Goal: Task Accomplishment & Management: Manage account settings

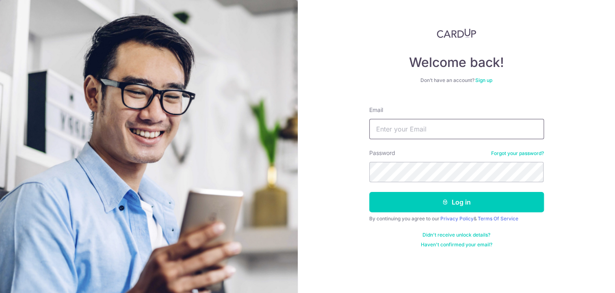
click at [388, 130] on input "Email" at bounding box center [456, 129] width 175 height 20
paste input "[EMAIL_ADDRESS][DOMAIN_NAME]"
type input "[EMAIL_ADDRESS][DOMAIN_NAME]"
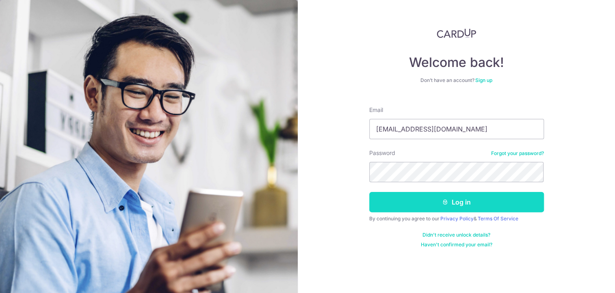
click at [406, 205] on button "Log in" at bounding box center [456, 202] width 175 height 20
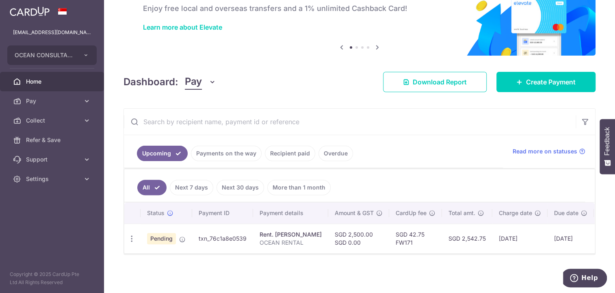
scroll to position [10, 0]
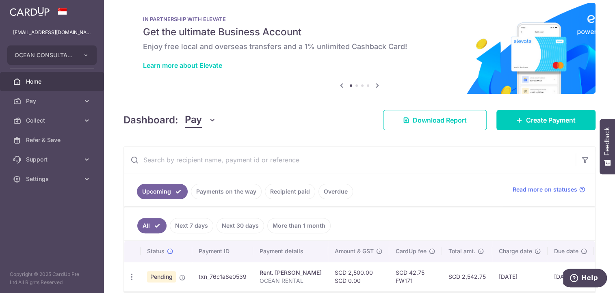
click at [222, 189] on link "Payments on the way" at bounding box center [226, 191] width 71 height 15
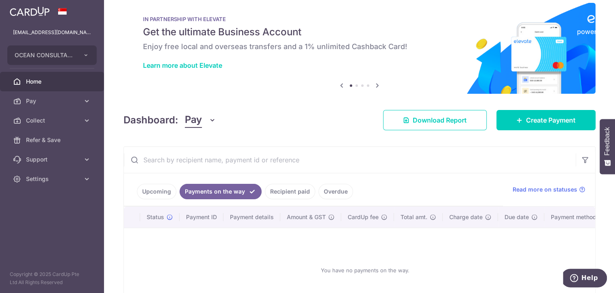
click at [292, 189] on link "Recipient paid" at bounding box center [290, 191] width 50 height 15
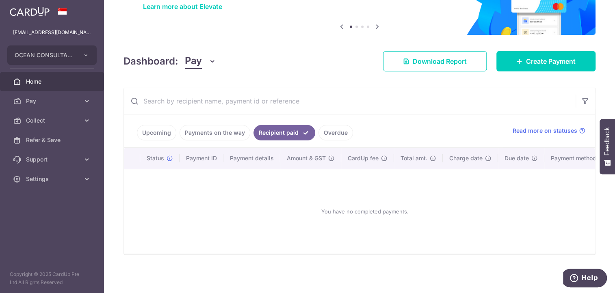
scroll to position [72, 0]
click at [339, 130] on link "Overdue" at bounding box center [336, 132] width 35 height 15
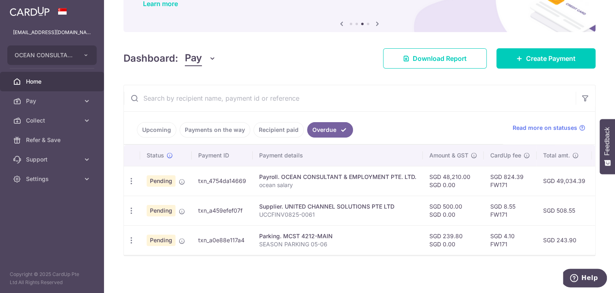
click at [289, 241] on p "SEASON PARKING 05-06" at bounding box center [337, 245] width 157 height 8
click at [368, 241] on p "SEASON PARKING 05-06" at bounding box center [337, 245] width 157 height 8
click at [283, 128] on link "Recipient paid" at bounding box center [279, 129] width 50 height 15
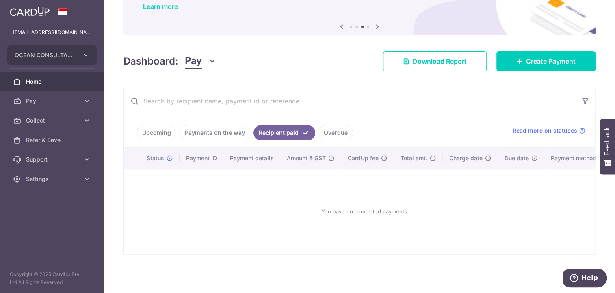
click at [153, 133] on link "Upcoming" at bounding box center [156, 132] width 39 height 15
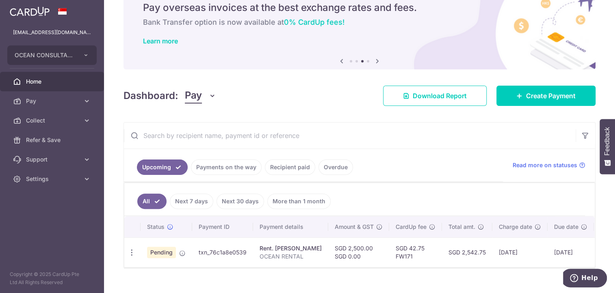
scroll to position [51, 0]
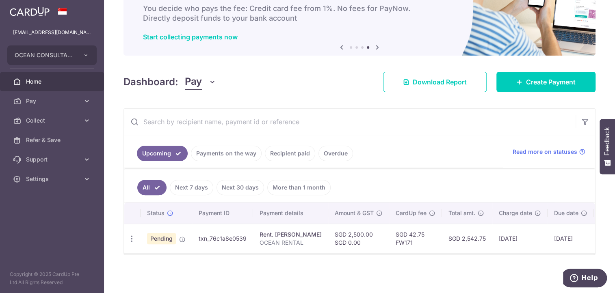
click at [238, 156] on link "Payments on the way" at bounding box center [226, 153] width 71 height 15
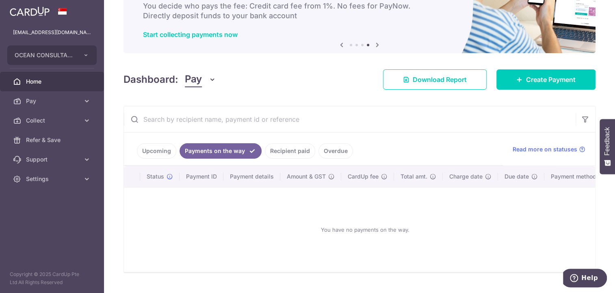
click at [286, 156] on link "Recipient paid" at bounding box center [290, 150] width 50 height 15
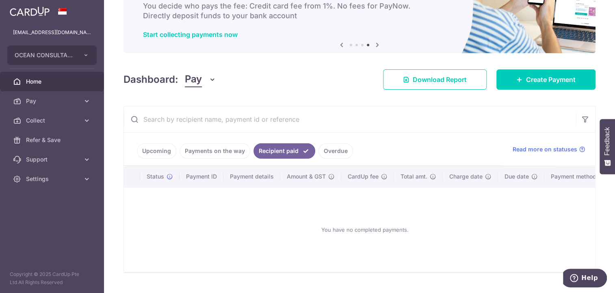
click at [337, 154] on link "Overdue" at bounding box center [336, 150] width 35 height 15
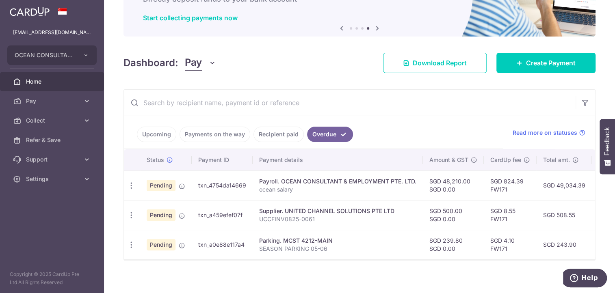
scroll to position [76, 0]
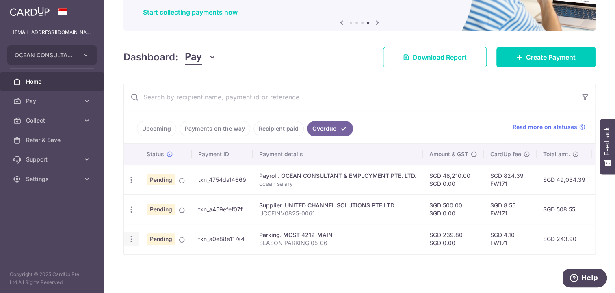
click at [134, 236] on icon "button" at bounding box center [131, 239] width 9 height 9
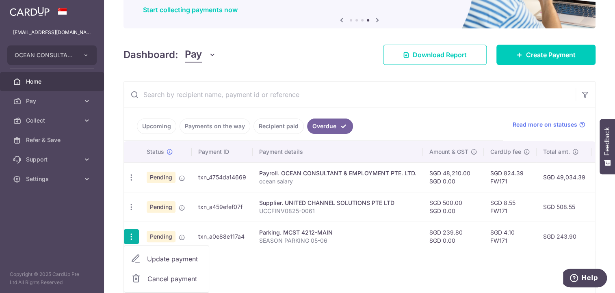
click at [364, 260] on div "Status Payment ID Payment details Amount & GST CardUp fee Total amt. Charge dat…" at bounding box center [360, 219] width 472 height 157
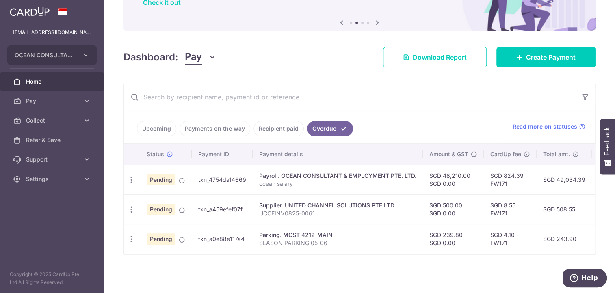
click at [215, 128] on link "Payments on the way" at bounding box center [215, 128] width 71 height 15
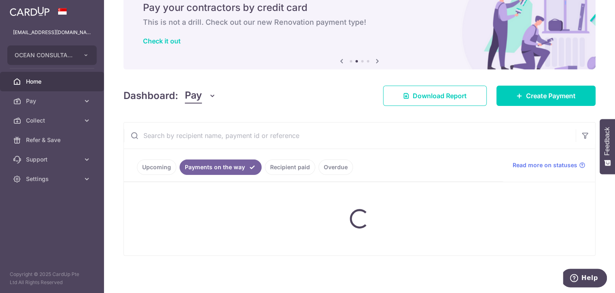
scroll to position [72, 0]
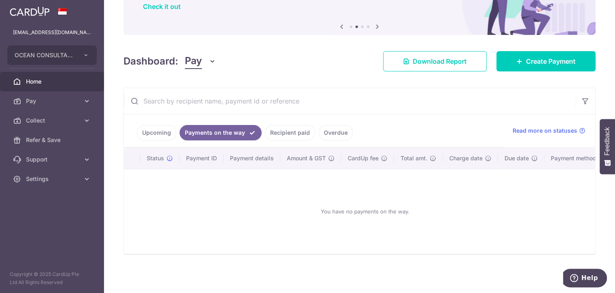
click at [147, 129] on link "Upcoming" at bounding box center [156, 132] width 39 height 15
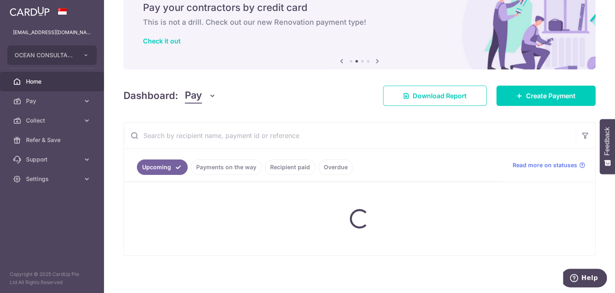
scroll to position [51, 0]
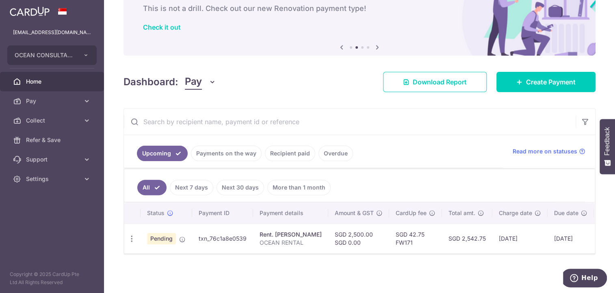
click at [336, 152] on link "Overdue" at bounding box center [336, 153] width 35 height 15
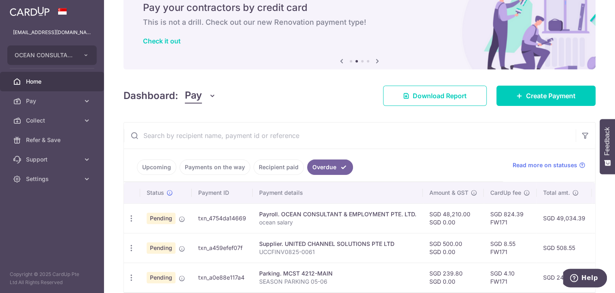
scroll to position [76, 0]
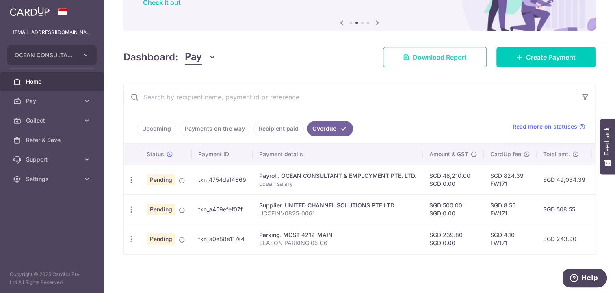
click at [416, 53] on span "Download Report" at bounding box center [440, 57] width 54 height 10
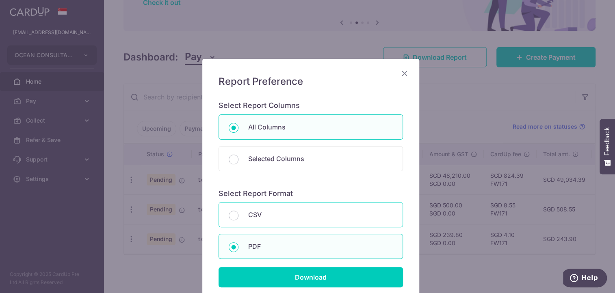
click at [237, 215] on div "CSV" at bounding box center [311, 214] width 185 height 25
radio input "true"
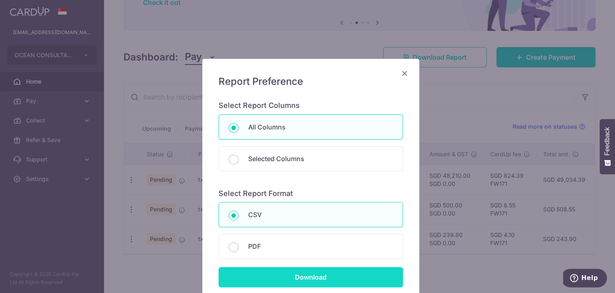
click at [291, 278] on input "Download" at bounding box center [311, 277] width 185 height 20
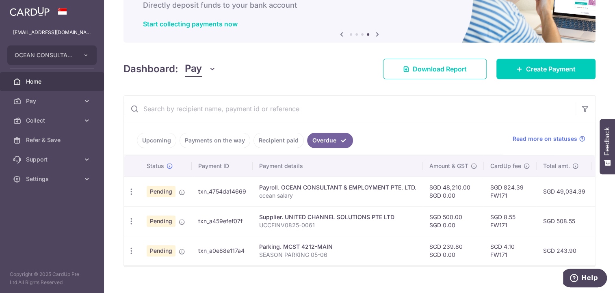
scroll to position [76, 0]
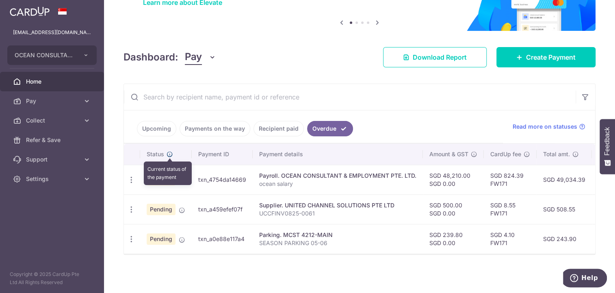
click at [168, 151] on icon at bounding box center [170, 154] width 7 height 7
click at [158, 126] on link "Upcoming" at bounding box center [156, 128] width 39 height 15
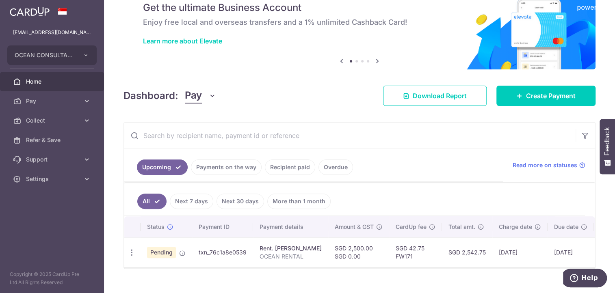
scroll to position [51, 0]
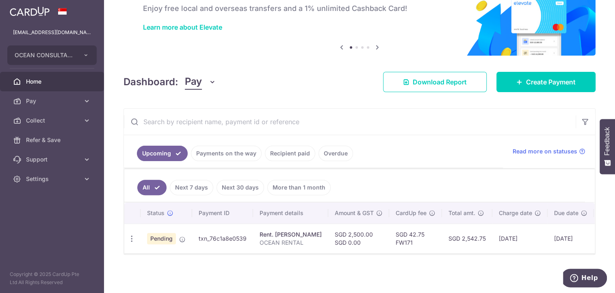
click at [333, 150] on link "Overdue" at bounding box center [336, 153] width 35 height 15
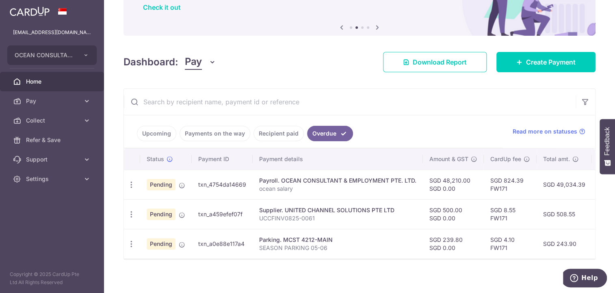
scroll to position [76, 0]
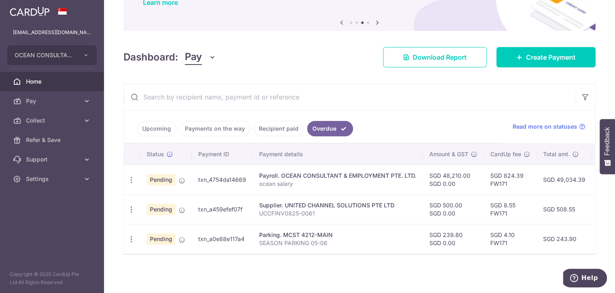
click at [154, 126] on link "Upcoming" at bounding box center [156, 128] width 39 height 15
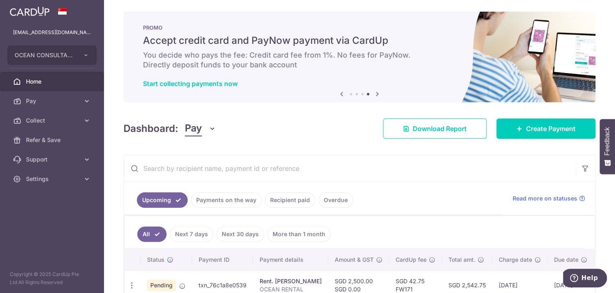
scroll to position [0, 0]
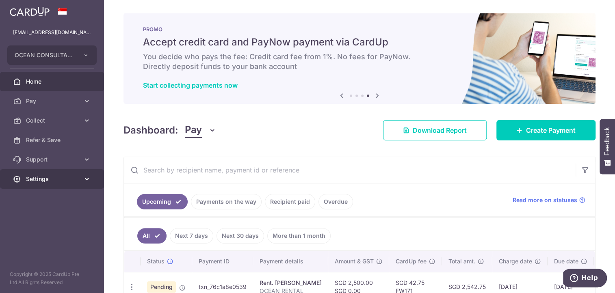
click at [41, 177] on span "Settings" at bounding box center [53, 179] width 54 height 8
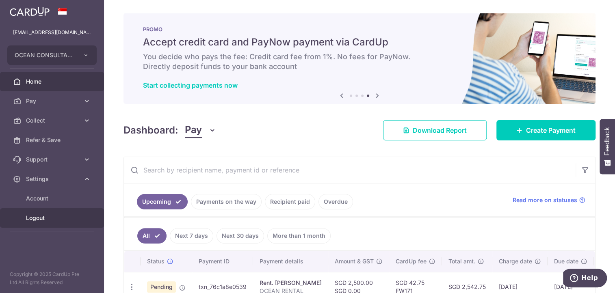
click at [35, 222] on span "Logout" at bounding box center [53, 218] width 54 height 8
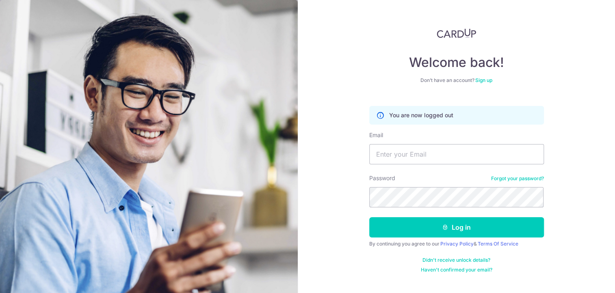
click at [453, 270] on link "Haven't confirmed your email?" at bounding box center [457, 270] width 72 height 7
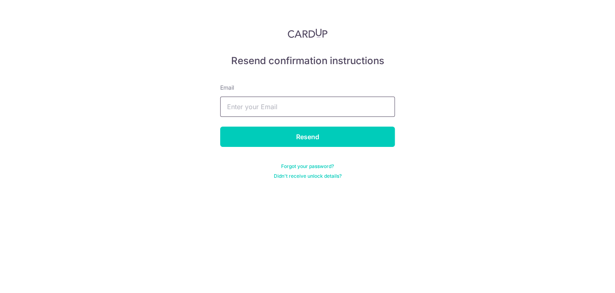
click at [289, 108] on input "text" at bounding box center [307, 107] width 175 height 20
type input "[EMAIL_ADDRESS][DOMAIN_NAME]"
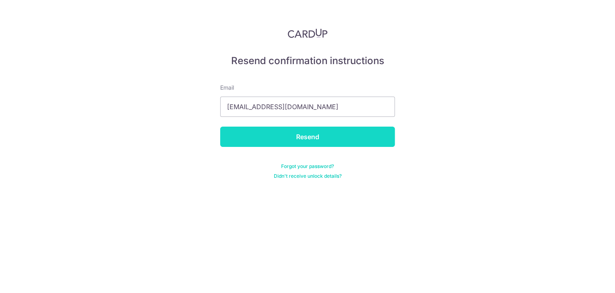
click at [324, 136] on input "Resend" at bounding box center [307, 137] width 175 height 20
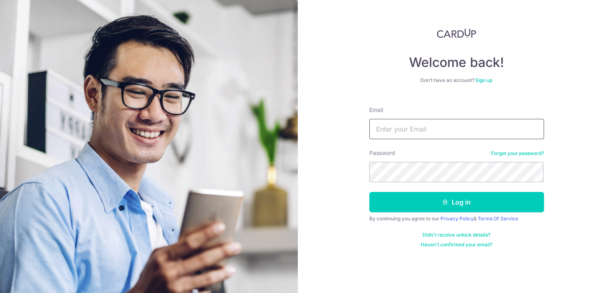
click at [393, 126] on input "Email" at bounding box center [456, 129] width 175 height 20
type input "franktay@oceancne.com"
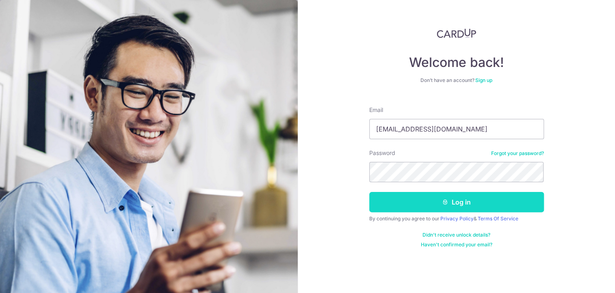
click at [412, 206] on button "Log in" at bounding box center [456, 202] width 175 height 20
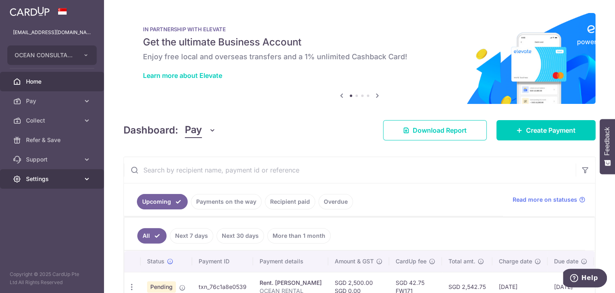
click at [39, 180] on span "Settings" at bounding box center [53, 179] width 54 height 8
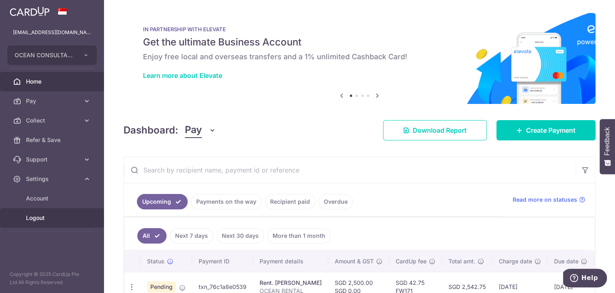
click at [41, 217] on span "Logout" at bounding box center [53, 218] width 54 height 8
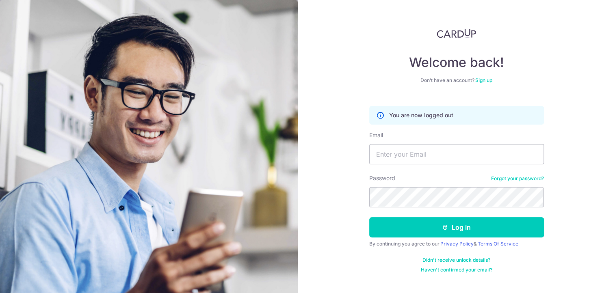
click at [470, 271] on link "Haven't confirmed your email?" at bounding box center [457, 270] width 72 height 7
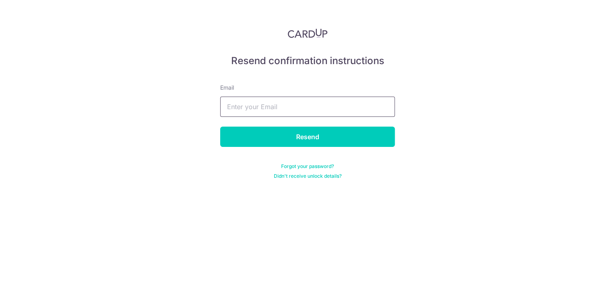
click at [337, 110] on input "text" at bounding box center [307, 107] width 175 height 20
type input "[EMAIL_ADDRESS][DOMAIN_NAME]"
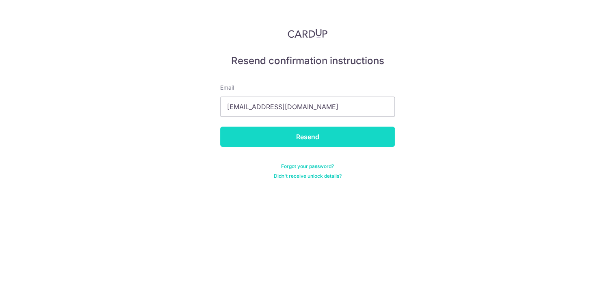
click at [310, 146] on input "Resend" at bounding box center [307, 137] width 175 height 20
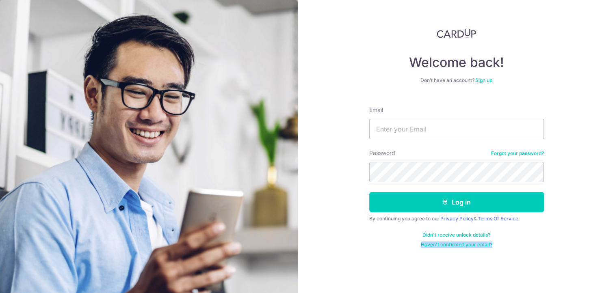
drag, startPoint x: 413, startPoint y: 245, endPoint x: 498, endPoint y: 248, distance: 85.4
click at [498, 248] on div "Didn't receive unlock details? Haven't confirmed your email?" at bounding box center [456, 240] width 175 height 16
copy link "Haven't confirmed your email?"
click at [465, 246] on link "Haven't confirmed your email?" at bounding box center [457, 245] width 72 height 7
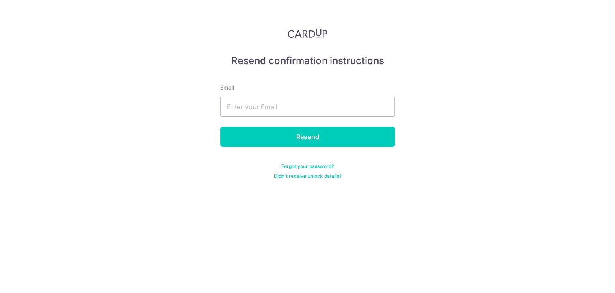
click at [298, 176] on link "Didn't receive unlock details?" at bounding box center [308, 176] width 68 height 7
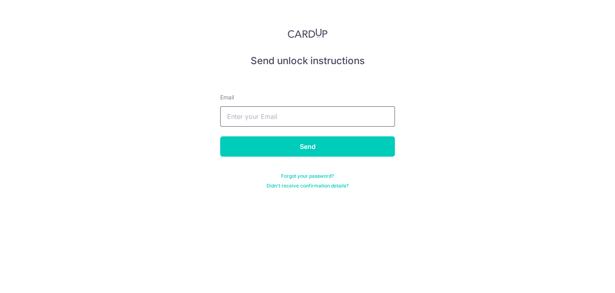
click at [278, 116] on input "text" at bounding box center [307, 117] width 175 height 20
type input "[EMAIL_ADDRESS][DOMAIN_NAME]"
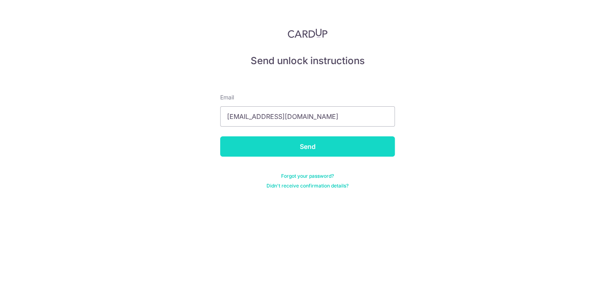
click at [352, 144] on input "Send" at bounding box center [307, 147] width 175 height 20
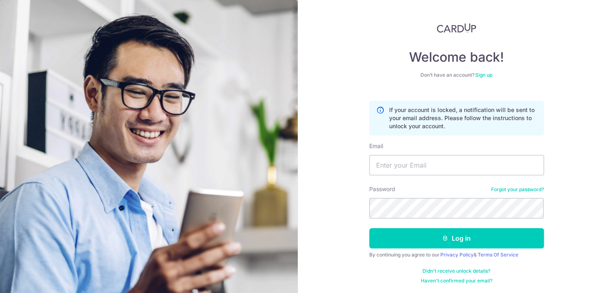
scroll to position [6, 0]
click at [458, 282] on link "Haven't confirmed your email?" at bounding box center [457, 281] width 72 height 7
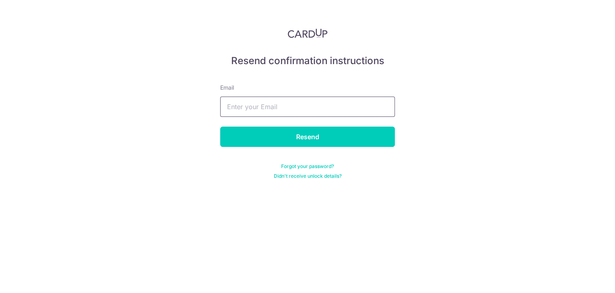
click at [250, 109] on input "text" at bounding box center [307, 107] width 175 height 20
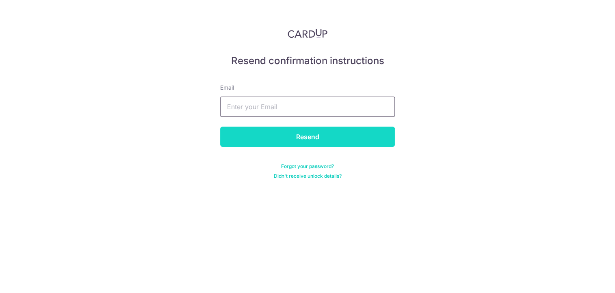
type input "[EMAIL_ADDRESS][DOMAIN_NAME]"
click at [232, 131] on input "Resend" at bounding box center [307, 137] width 175 height 20
